Goal: Task Accomplishment & Management: Complete application form

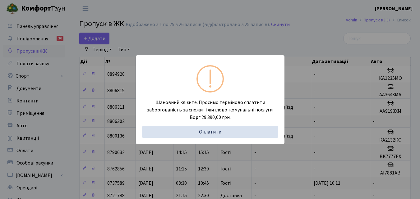
select select "25"
click at [60, 92] on div "Шановний клієнте. Просимо терміново сплатити заборгованість за спожиті житлово-…" at bounding box center [210, 99] width 420 height 199
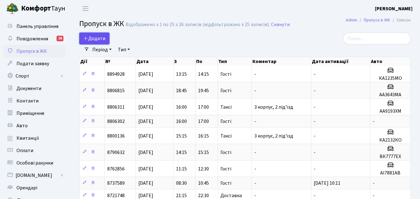
click at [92, 38] on span "Додати" at bounding box center [94, 38] width 22 height 7
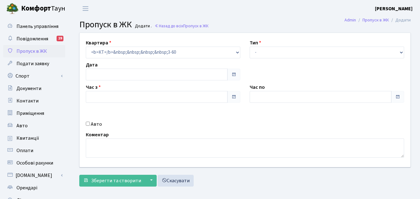
type input "[DATE]"
type input "12:15"
type input "13:30"
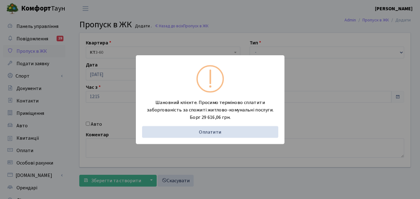
click at [76, 101] on div "Шановний клієнте. Просимо терміново сплатити заборгованість за спожиті житлово-…" at bounding box center [210, 99] width 420 height 199
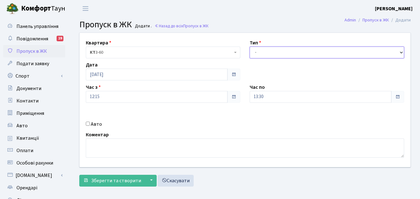
click at [287, 54] on select "- Доставка Таксі Гості Сервіс" at bounding box center [327, 53] width 155 height 12
select select "3"
click at [250, 47] on select "- Доставка Таксі Гості Сервіс" at bounding box center [327, 53] width 155 height 12
click at [88, 124] on input "Авто" at bounding box center [88, 124] width 4 height 4
checkbox input "true"
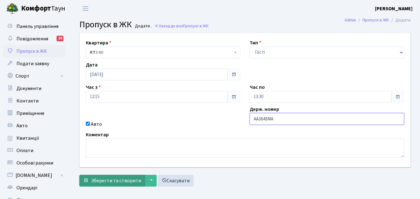
type input "АА3643МА"
click at [109, 180] on span "Зберегти та створити" at bounding box center [116, 181] width 50 height 7
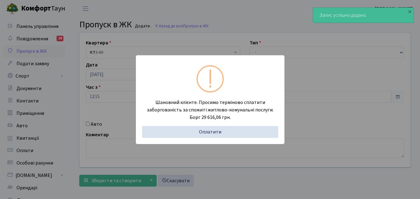
click at [213, 151] on div "Шановний клієнте. Просимо терміново сплатити заборгованість за спожиті житлово-…" at bounding box center [210, 99] width 420 height 199
